Goal: Information Seeking & Learning: Understand process/instructions

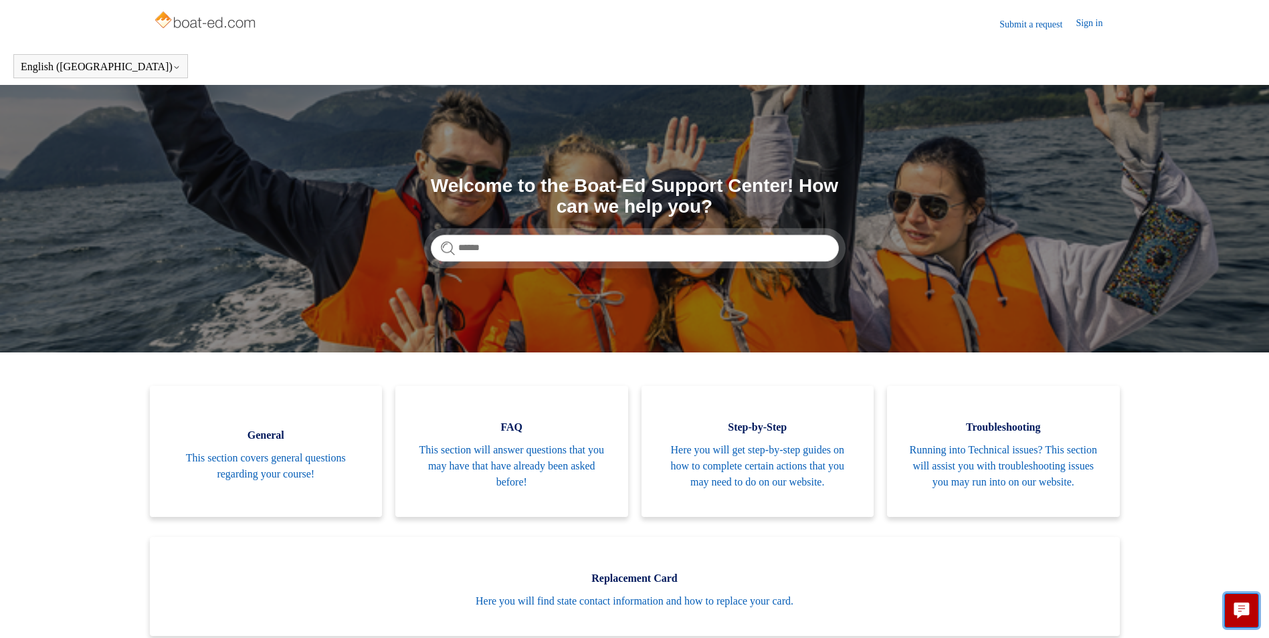
click at [1247, 612] on icon "Live chat" at bounding box center [1241, 609] width 15 height 13
click at [278, 252] on section "Search Welcome to the Boat-Ed Support Center! How can we help you?" at bounding box center [634, 219] width 1269 height 268
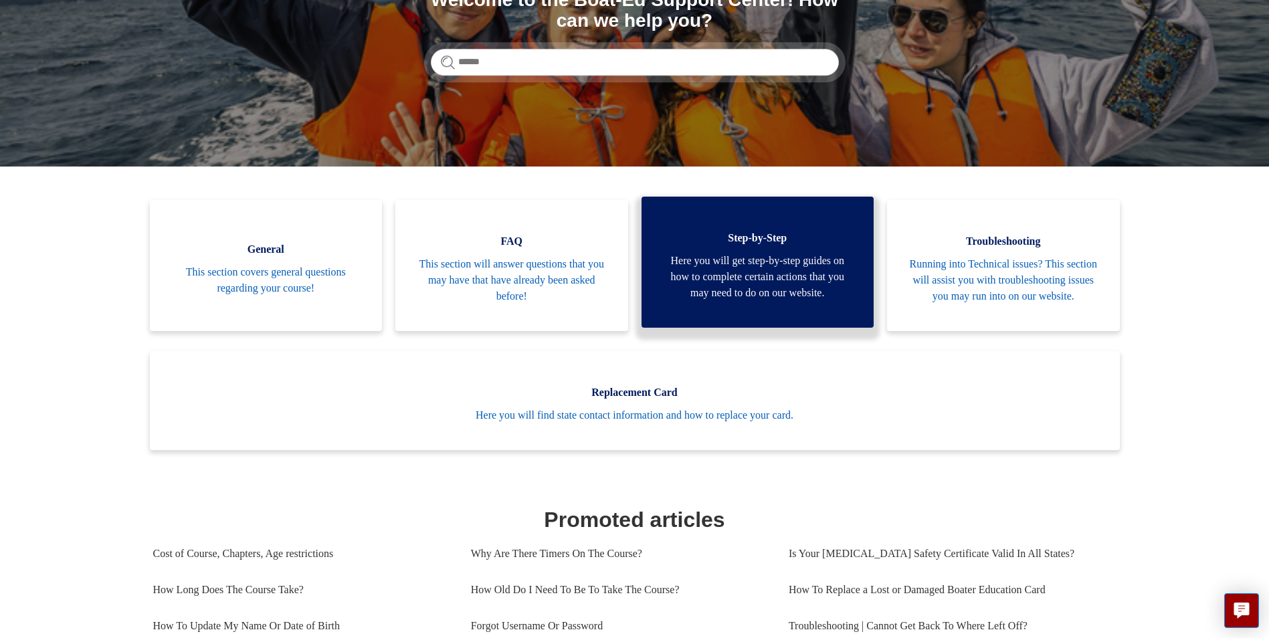
scroll to position [156, 0]
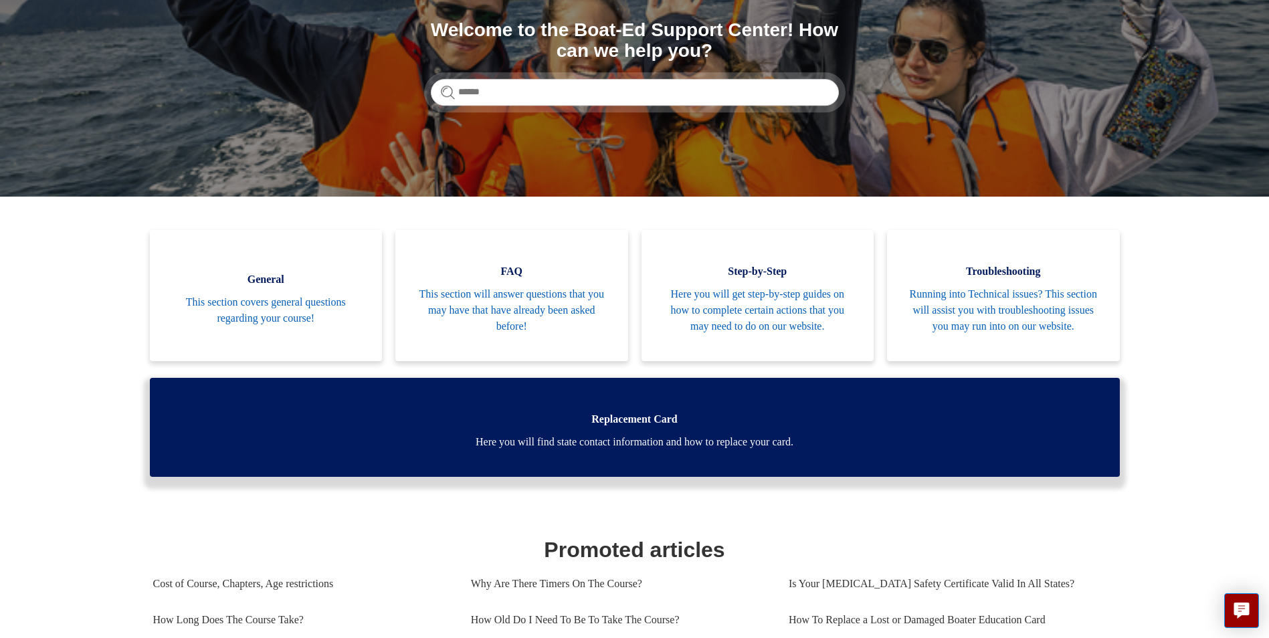
click at [757, 450] on span "Here you will find state contact information and how to replace your card." at bounding box center [635, 442] width 930 height 16
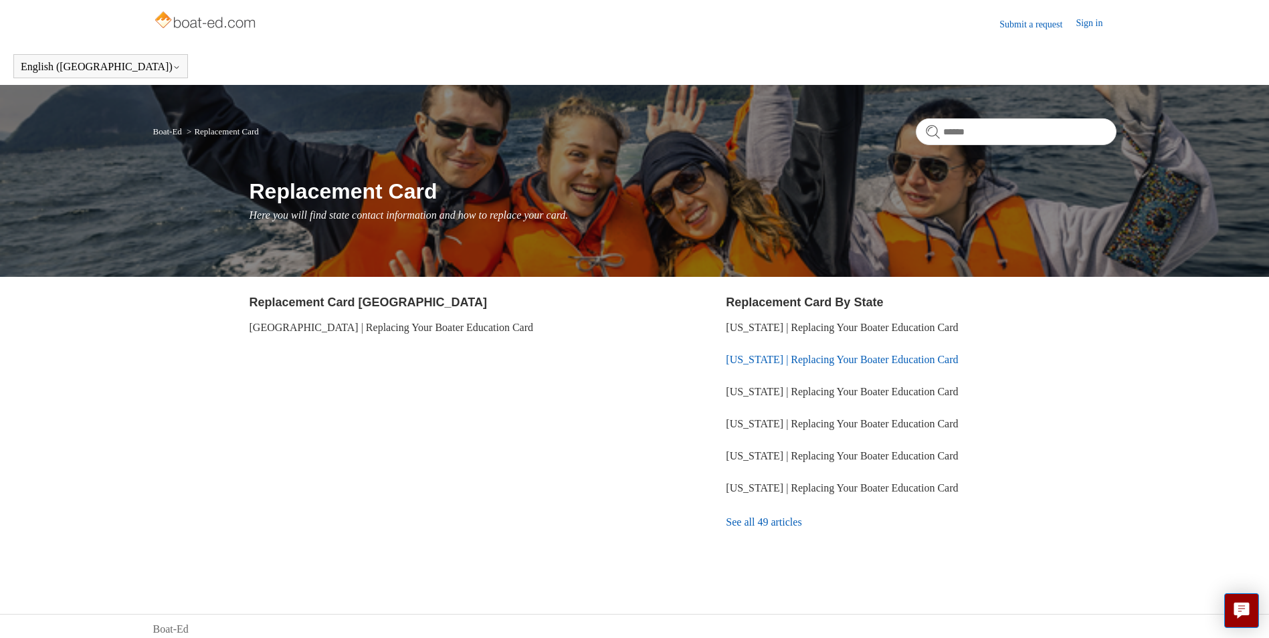
click at [793, 358] on link "[US_STATE] | Replacing Your Boater Education Card" at bounding box center [842, 359] width 232 height 11
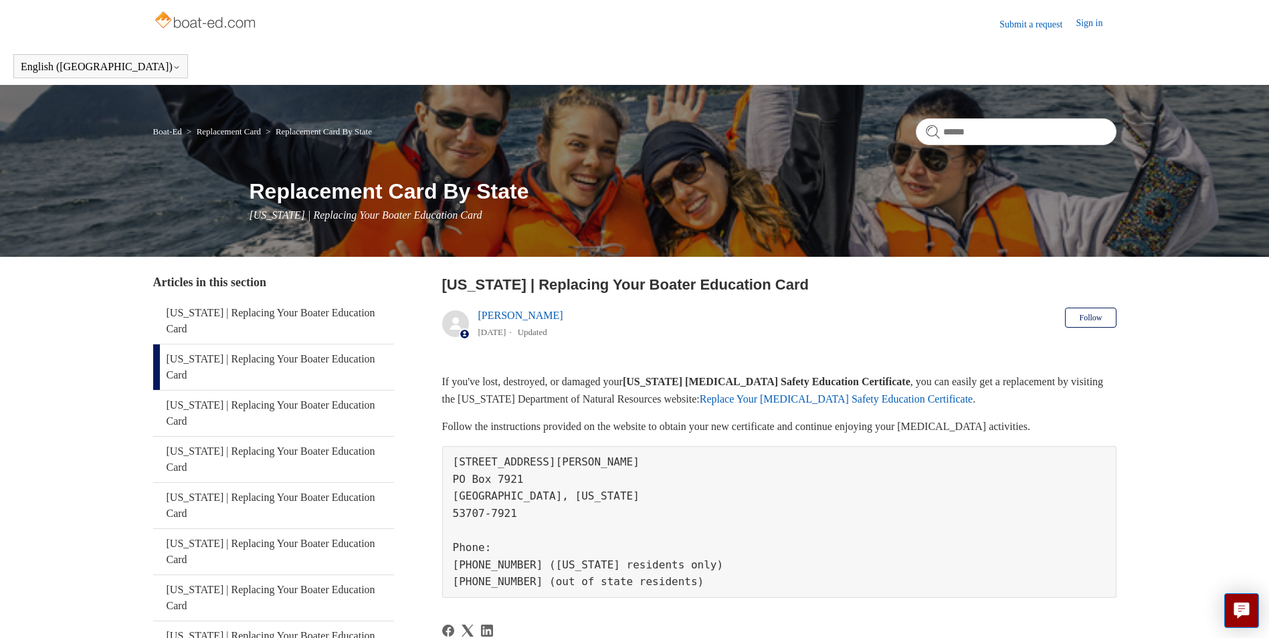
click at [886, 395] on link "Replace Your [MEDICAL_DATA] Safety Education Certificate" at bounding box center [836, 398] width 273 height 11
